Goal: Information Seeking & Learning: Learn about a topic

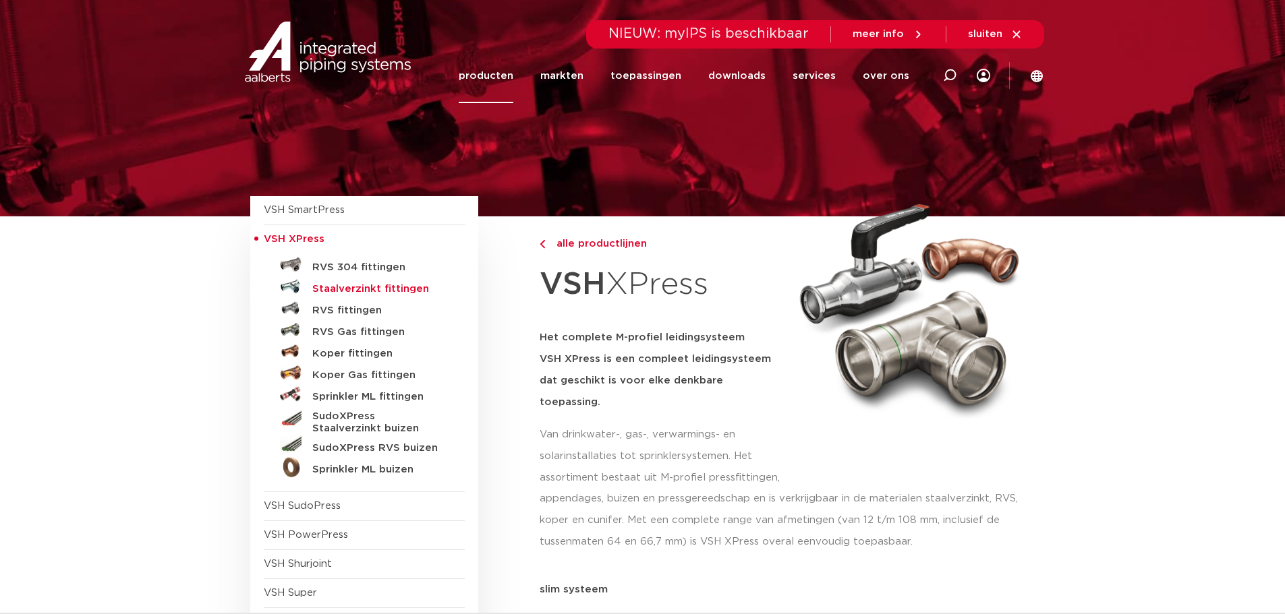
click at [371, 289] on h5 "Staalverzinkt fittingen" at bounding box center [379, 289] width 134 height 12
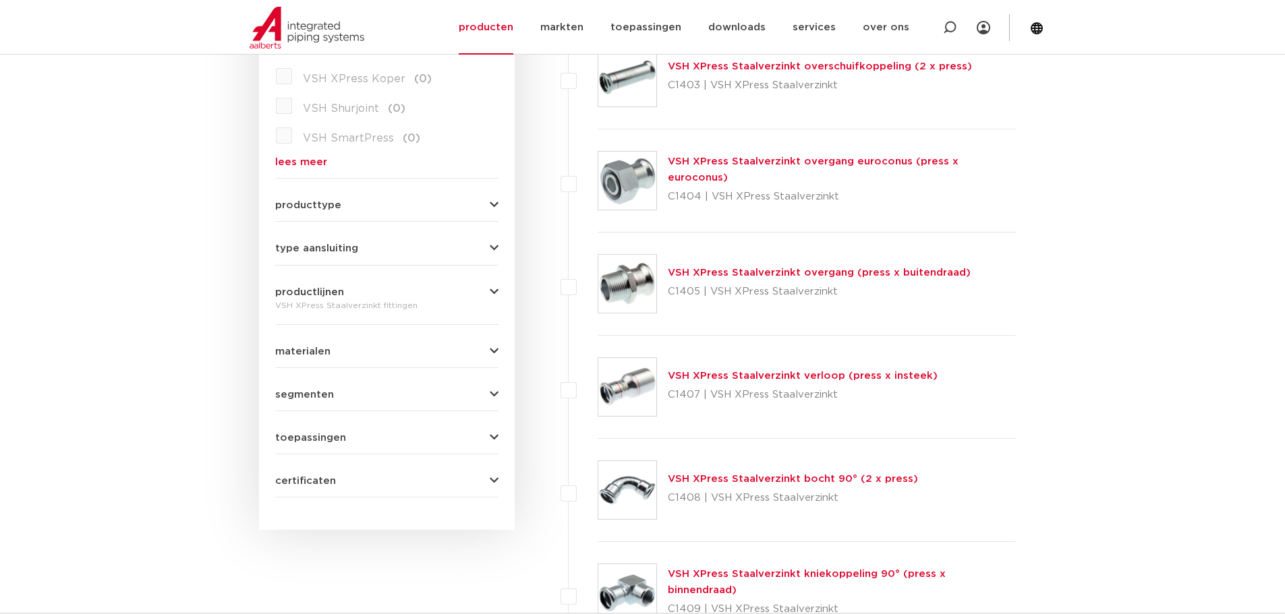
click at [777, 274] on link "VSH XPress Staalverzinkt overgang (press x buitendraad)" at bounding box center [819, 273] width 303 height 10
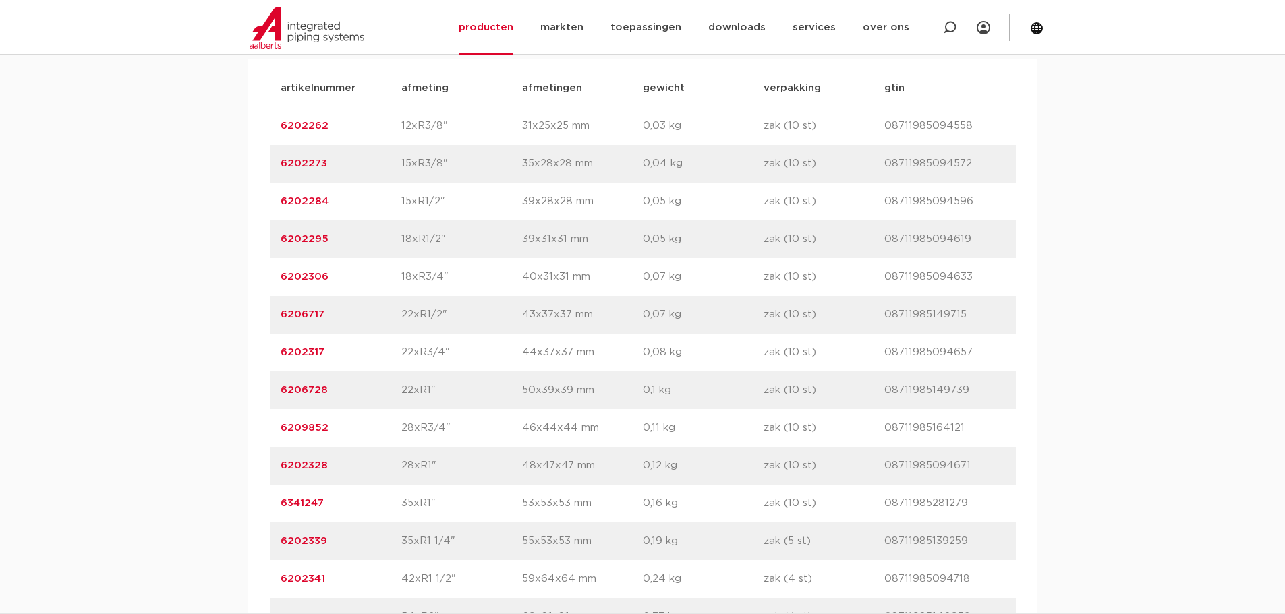
scroll to position [944, 0]
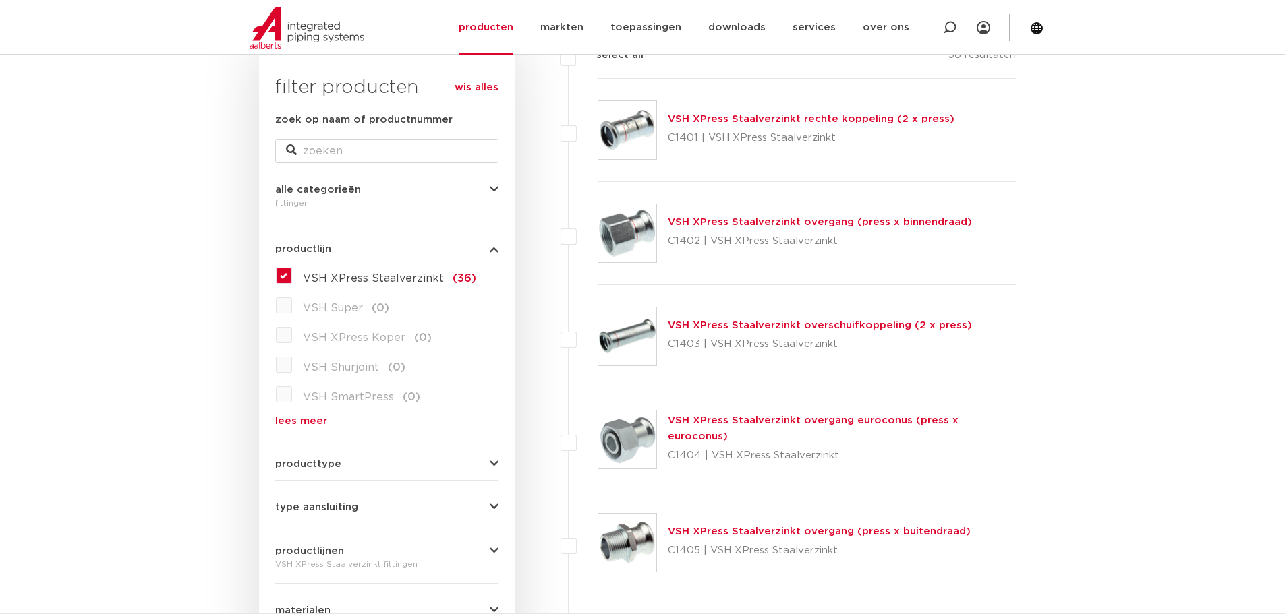
scroll to position [202, 0]
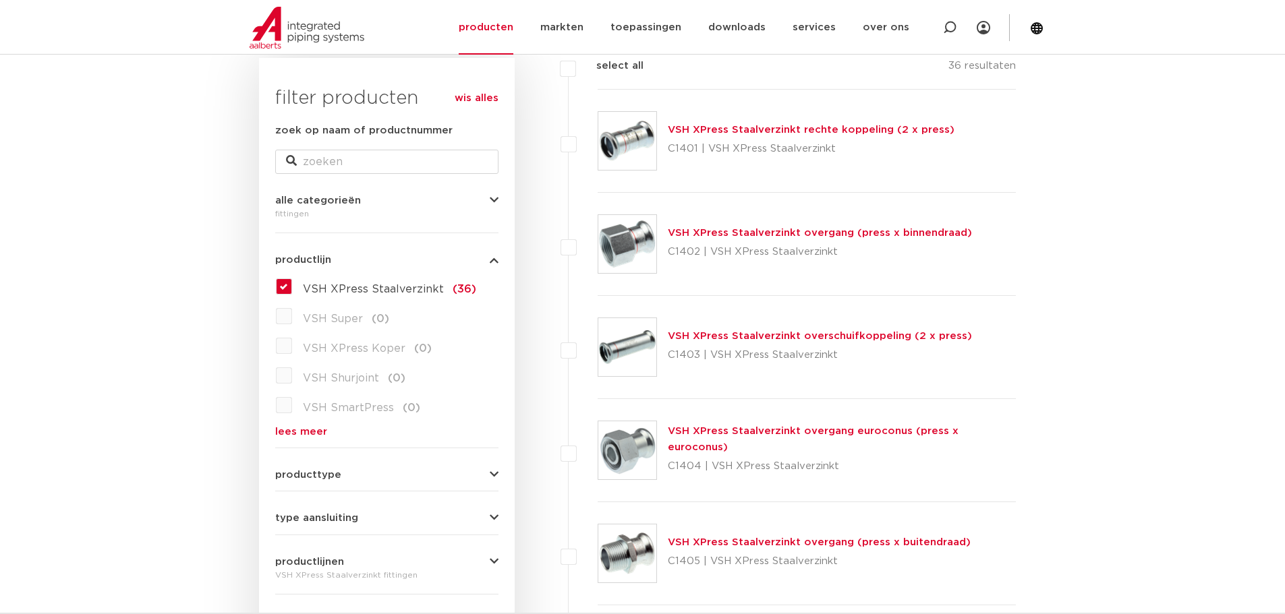
click at [703, 231] on link "VSH XPress Staalverzinkt overgang (press x binnendraad)" at bounding box center [820, 233] width 304 height 10
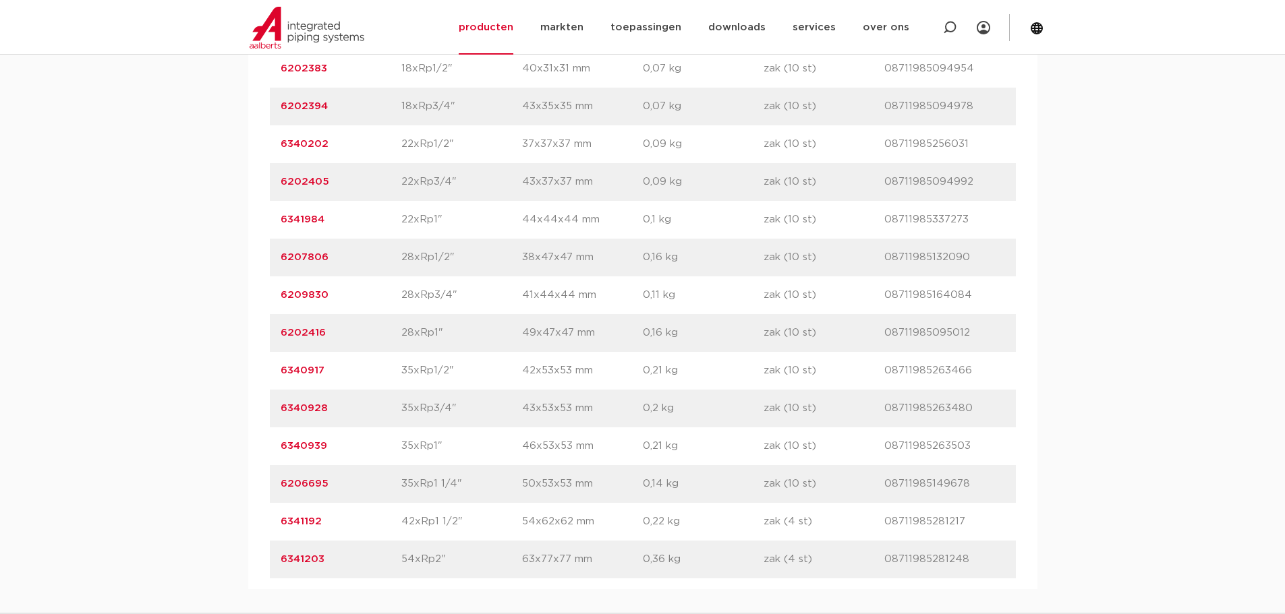
scroll to position [1146, 0]
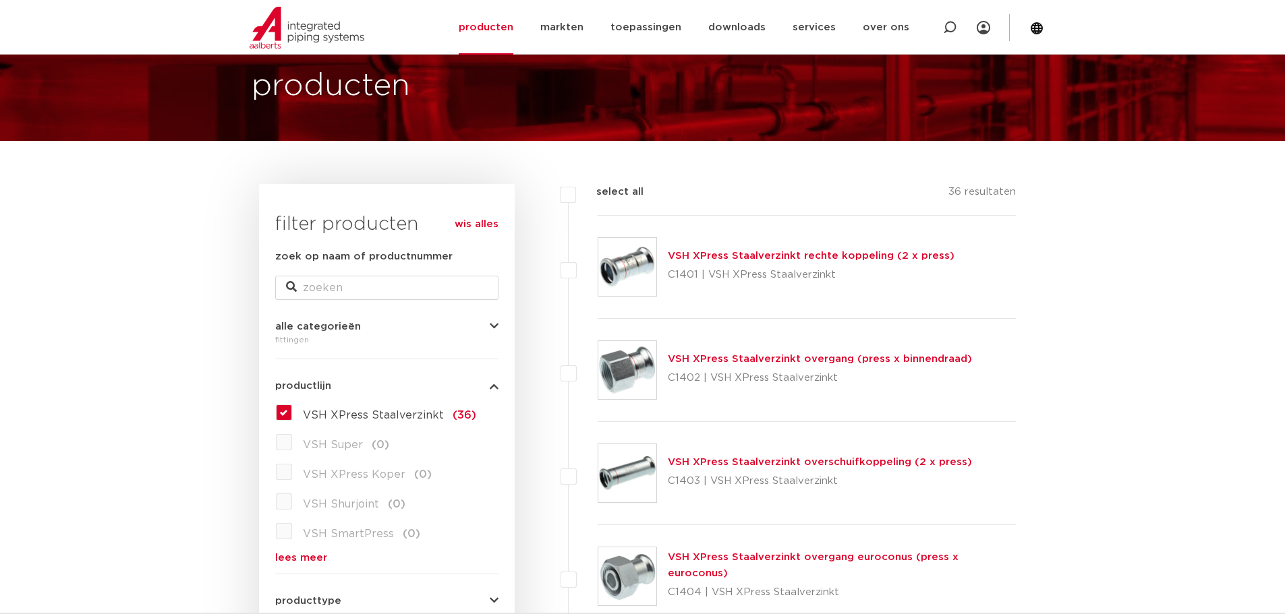
scroll to position [270, 0]
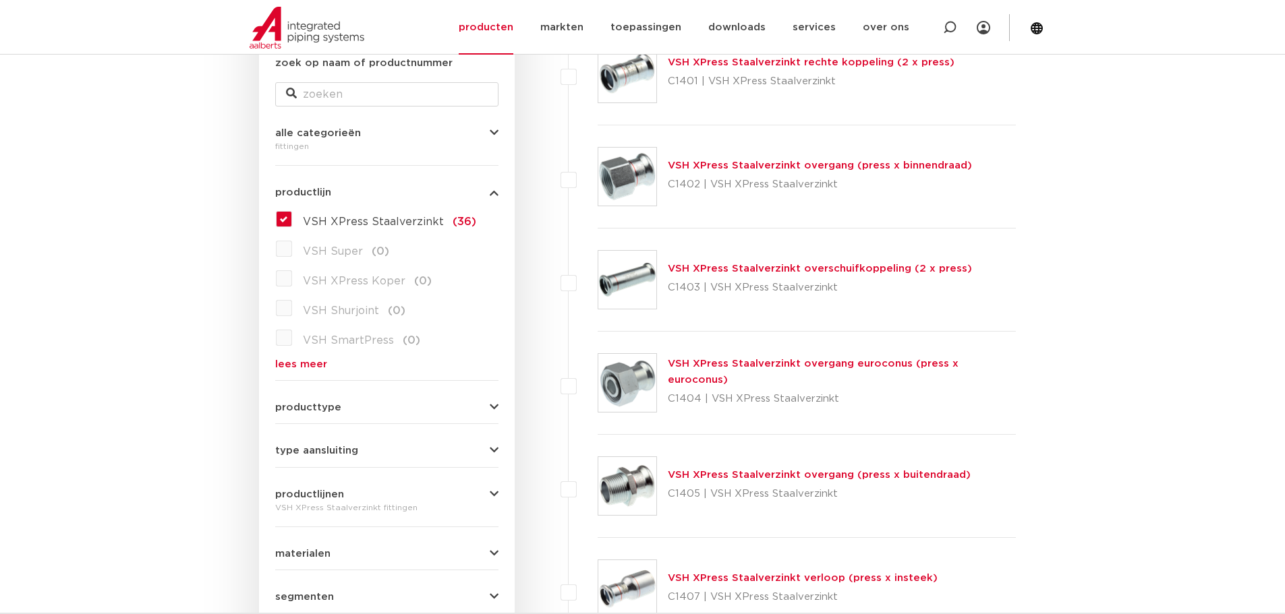
click at [292, 218] on label "VSH XPress Staalverzinkt (36)" at bounding box center [384, 219] width 184 height 22
click at [0, 0] on input "VSH XPress Staalverzinkt (36)" at bounding box center [0, 0] width 0 height 0
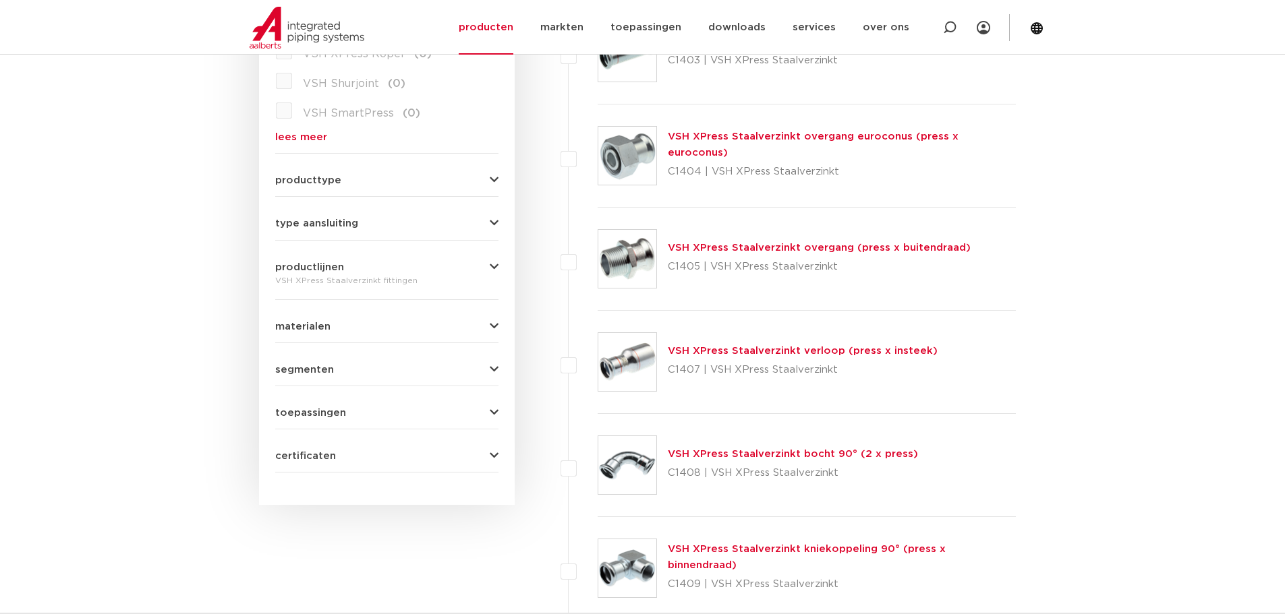
scroll to position [502, 0]
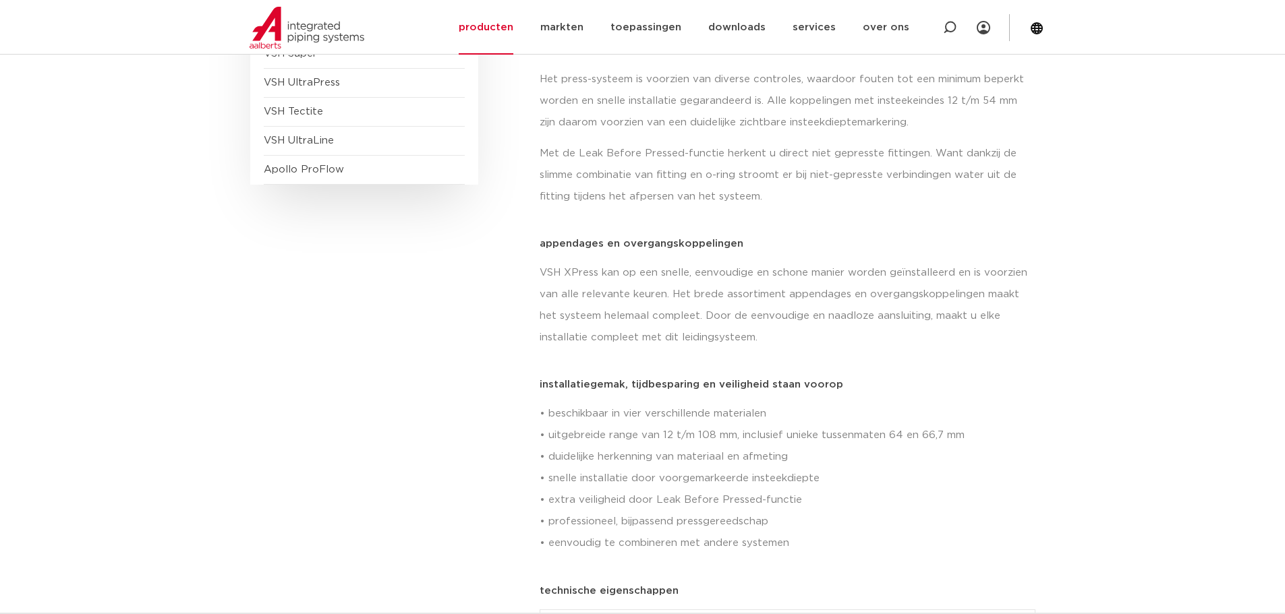
scroll to position [67, 0]
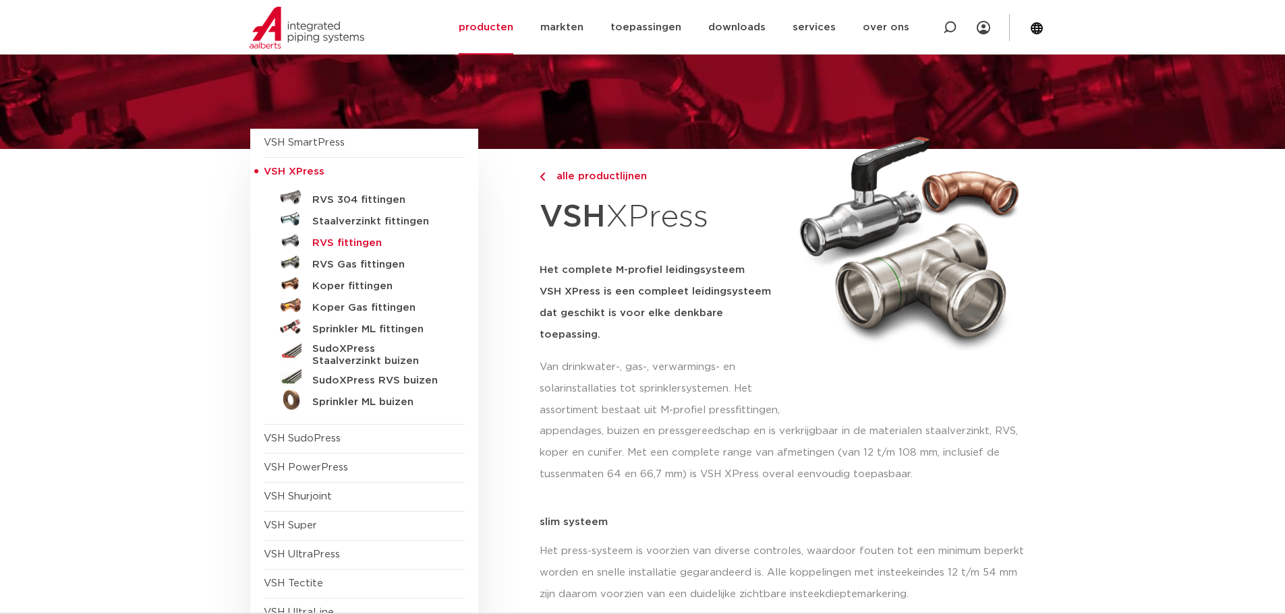
click at [364, 241] on h5 "RVS fittingen" at bounding box center [379, 243] width 134 height 12
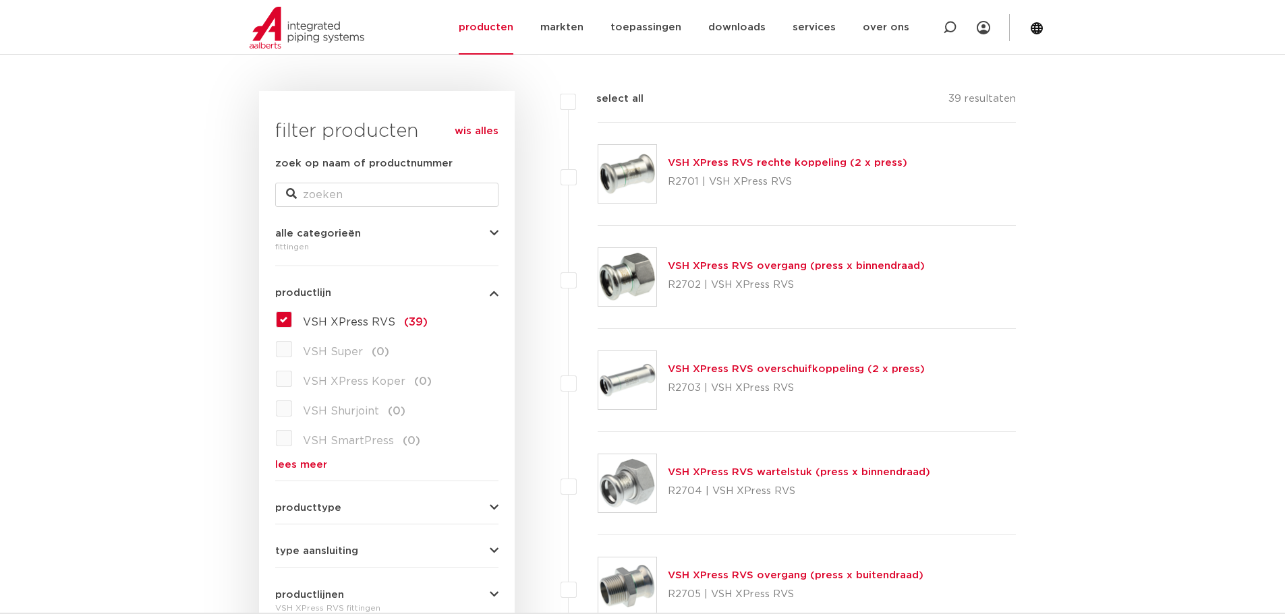
scroll to position [165, 0]
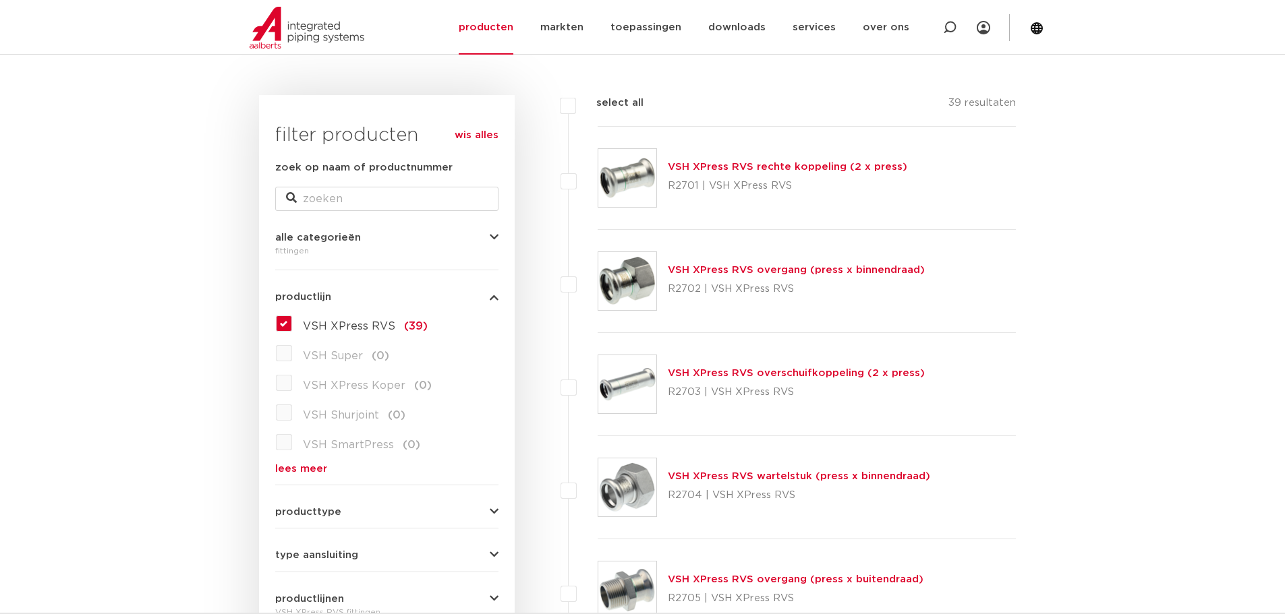
click at [774, 472] on link "VSH XPress RVS wartelstuk (press x binnendraad)" at bounding box center [799, 476] width 262 height 10
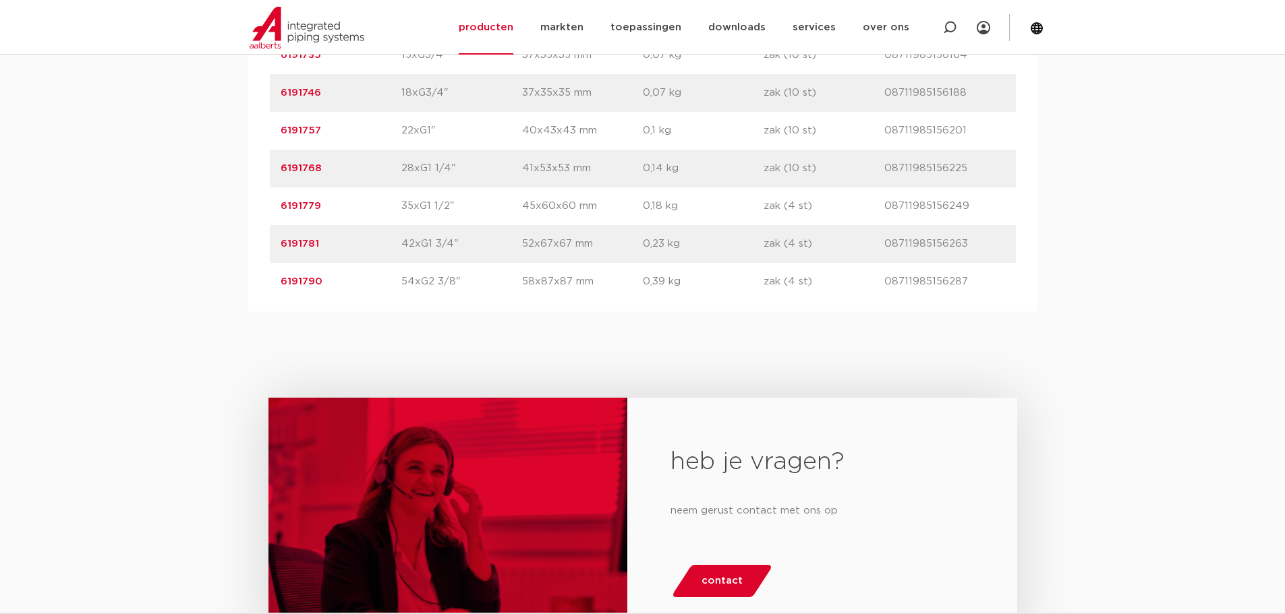
scroll to position [1011, 0]
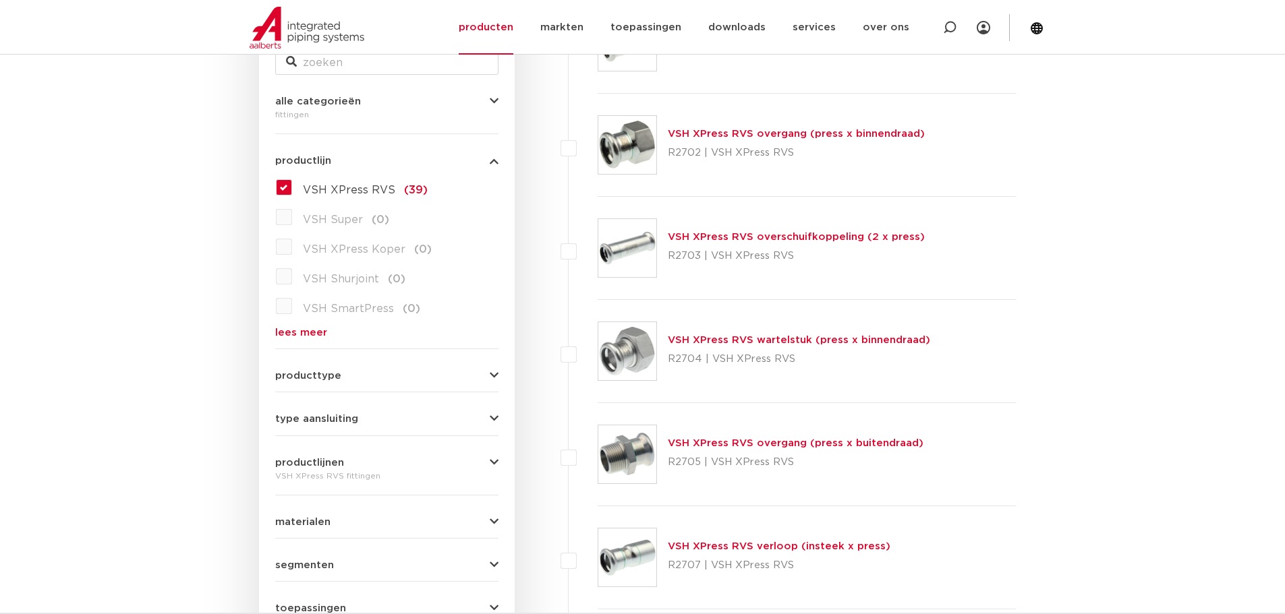
scroll to position [300, 0]
click at [732, 343] on link "VSH XPress RVS wartelstuk (press x binnendraad)" at bounding box center [799, 341] width 262 height 10
